Goal: Information Seeking & Learning: Learn about a topic

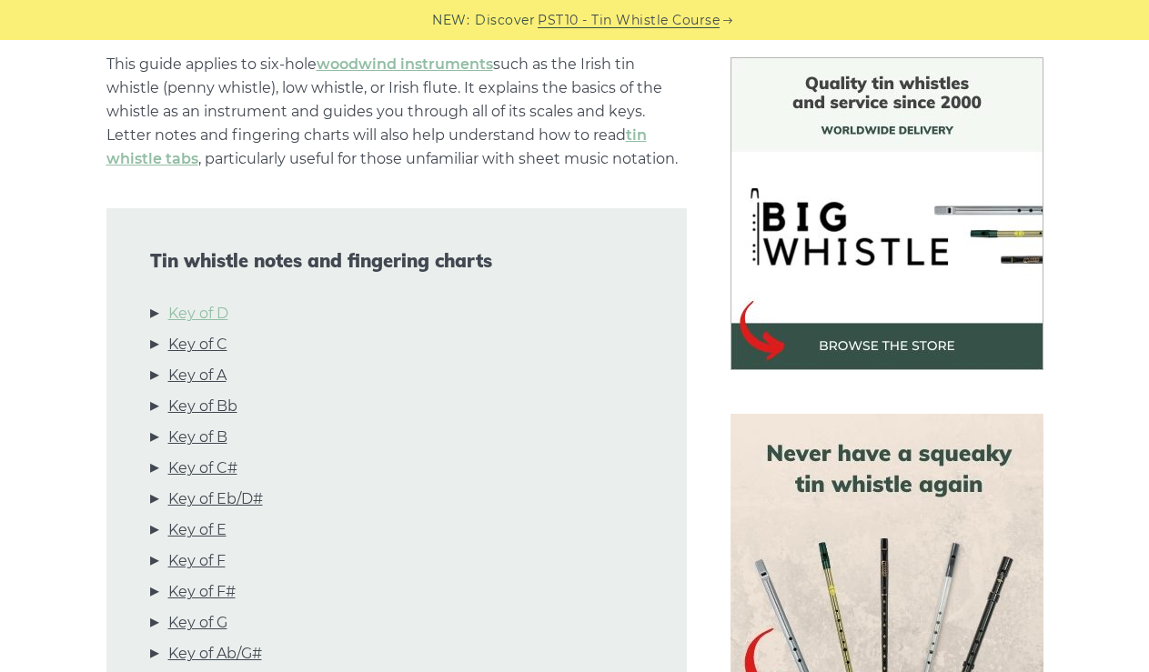
click at [188, 306] on link "Key of D" at bounding box center [198, 314] width 60 height 24
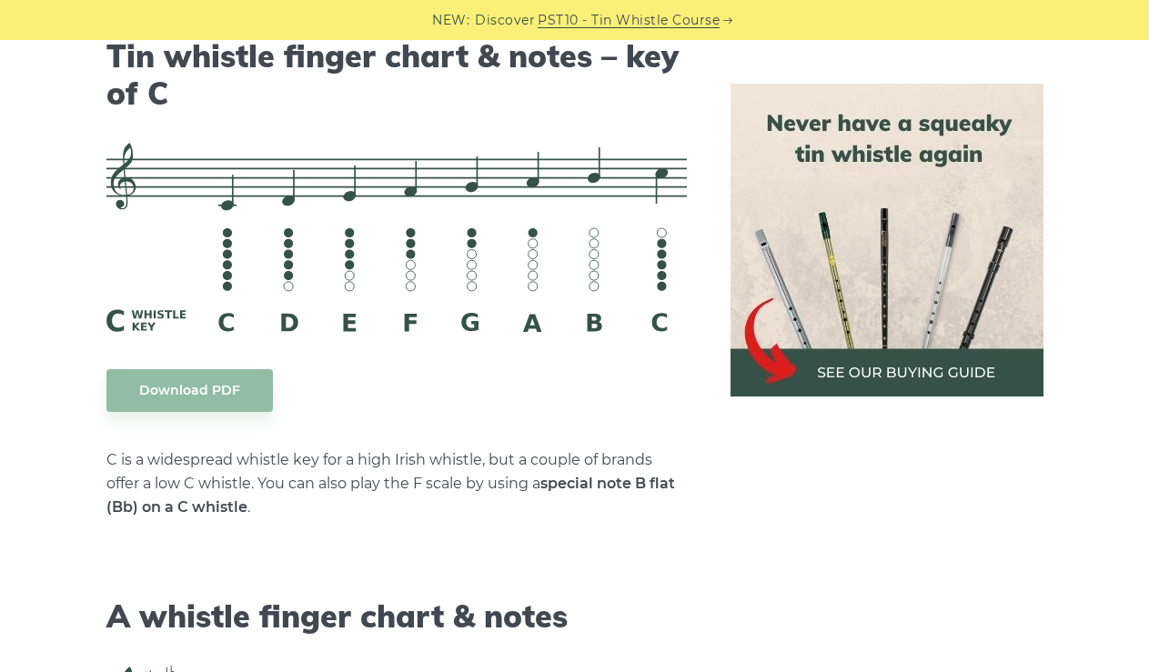
scroll to position [4627, 0]
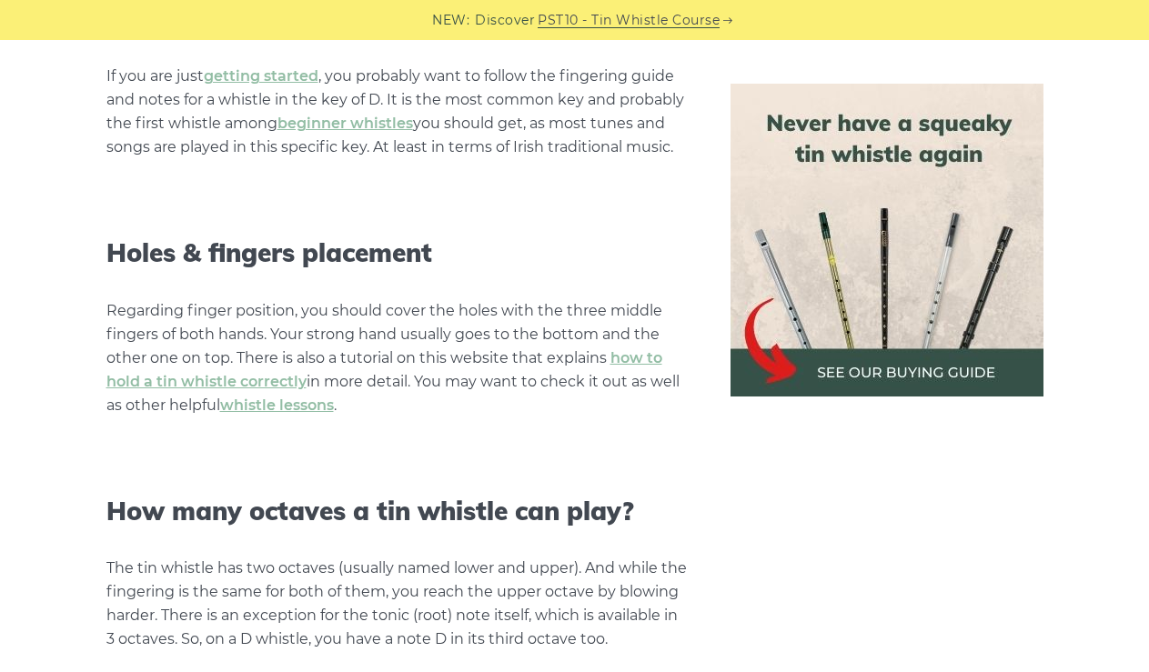
scroll to position [1515, 0]
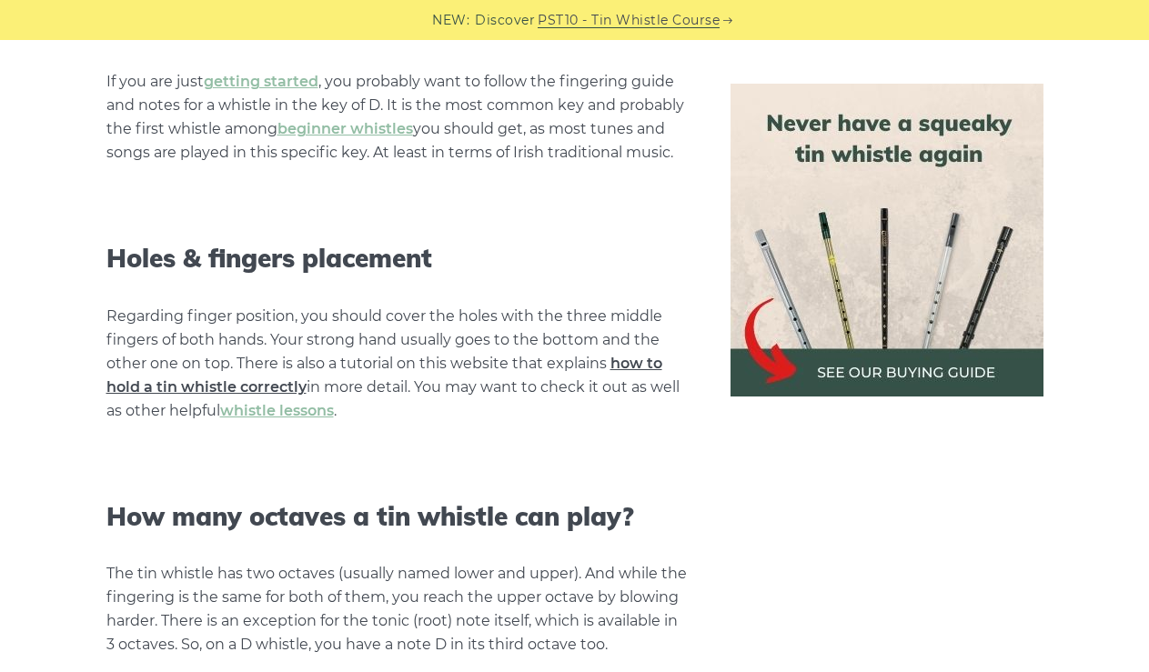
click at [209, 381] on link "how to hold a tin whistle correctly" at bounding box center [384, 375] width 556 height 41
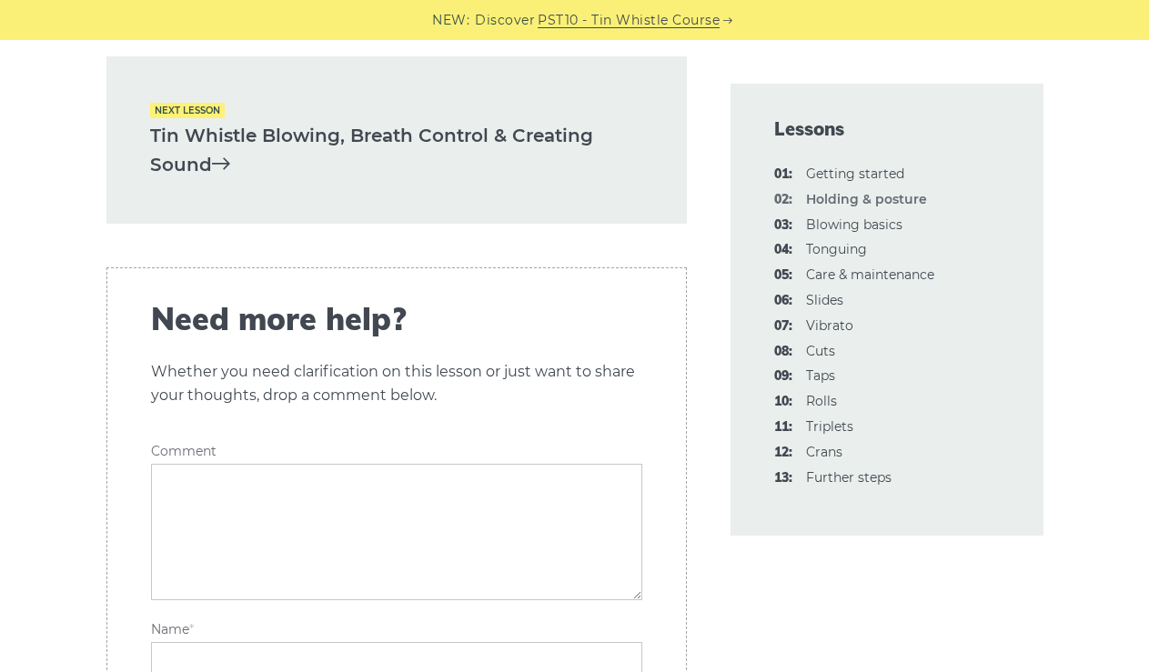
scroll to position [2910, 0]
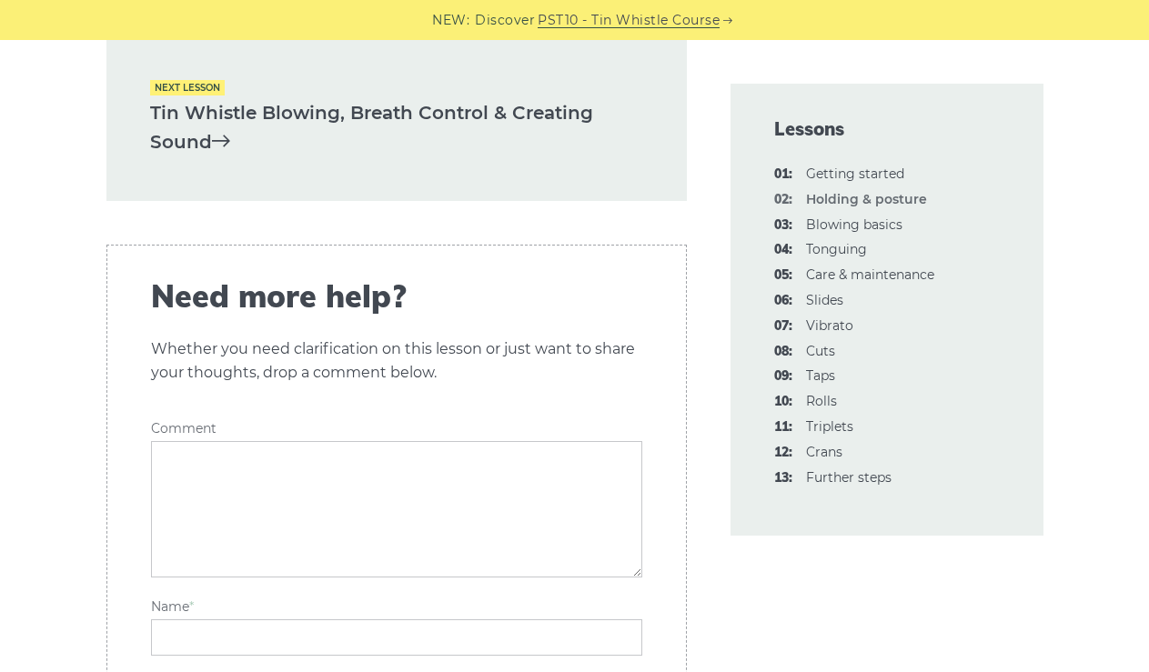
click at [238, 64] on div "Next lesson Tin Whistle Blowing, Breath Control & Creating Sound" at bounding box center [396, 117] width 580 height 167
click at [232, 103] on link "Tin Whistle Blowing, Breath Control & Creating Sound" at bounding box center [396, 127] width 493 height 59
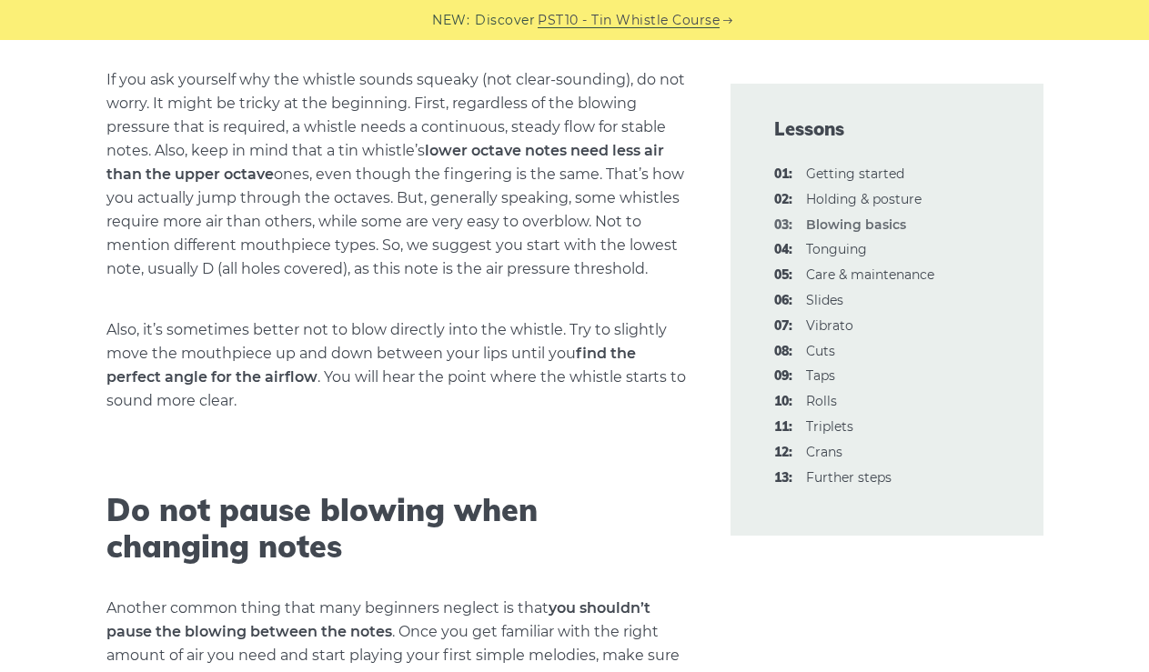
scroll to position [2028, 0]
